Goal: Check status: Check status

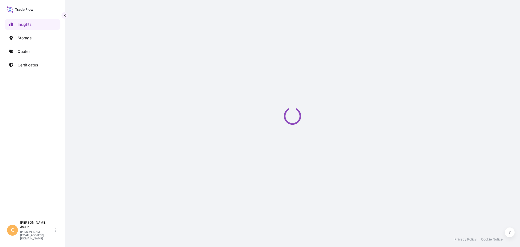
select select "2025"
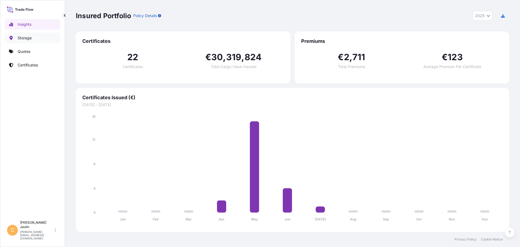
click at [24, 35] on p "Storage" at bounding box center [25, 37] width 14 height 5
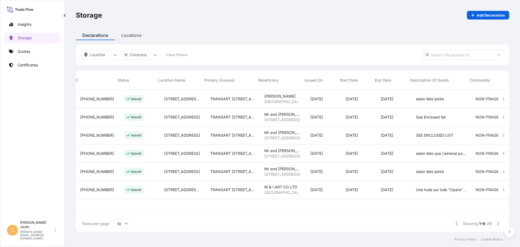
scroll to position [0, 11]
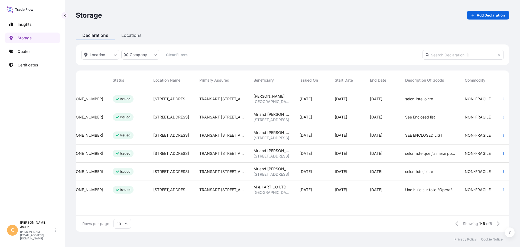
click at [114, 189] on div "Issued" at bounding box center [123, 190] width 21 height 8
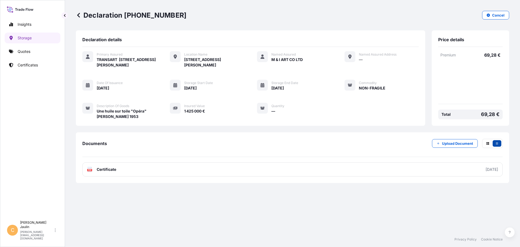
click at [497, 141] on button "button" at bounding box center [497, 143] width 9 height 7
click at [498, 14] on p "Cancel" at bounding box center [498, 14] width 12 height 5
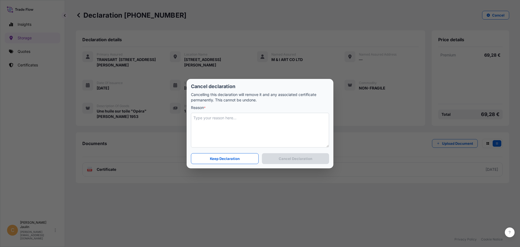
click at [207, 119] on textarea at bounding box center [260, 130] width 138 height 35
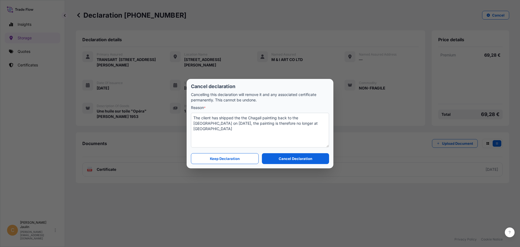
click at [306, 123] on textarea "The client has shipped the the Chagall painting back to the Far East on Septemb…" at bounding box center [260, 130] width 138 height 35
type textarea "The client has shipped the the Chagall painting back to the Far East on Septemb…"
click at [293, 159] on p "Cancel Declaration" at bounding box center [296, 158] width 34 height 5
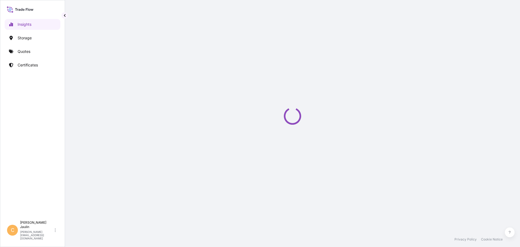
select select "2025"
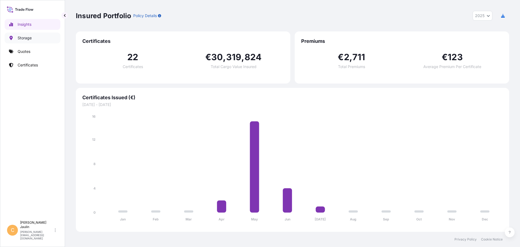
click at [28, 36] on p "Storage" at bounding box center [25, 37] width 14 height 5
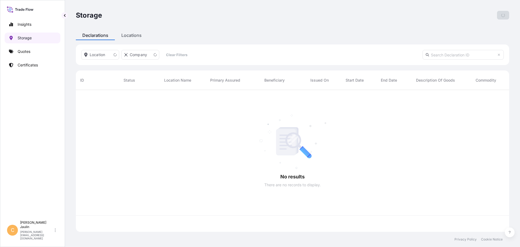
scroll to position [141, 430]
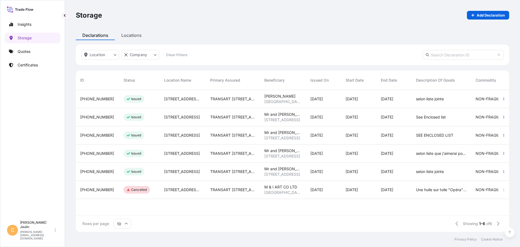
click at [88, 188] on span "[PHONE_NUMBER]" at bounding box center [97, 189] width 34 height 5
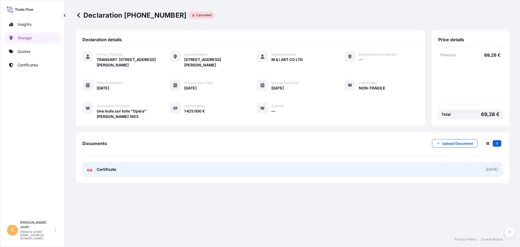
click at [103, 170] on span "Certificate" at bounding box center [107, 169] width 20 height 5
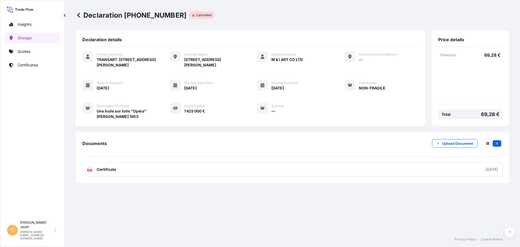
click at [196, 14] on p "Cancelled" at bounding box center [203, 15] width 15 height 4
click at [262, 83] on icon at bounding box center [263, 85] width 4 height 4
click at [263, 85] on icon at bounding box center [263, 85] width 4 height 4
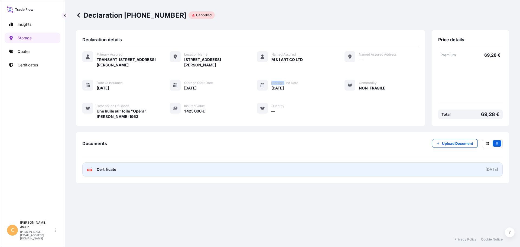
click at [104, 168] on span "Certificate" at bounding box center [107, 169] width 20 height 5
